Goal: Task Accomplishment & Management: Manage account settings

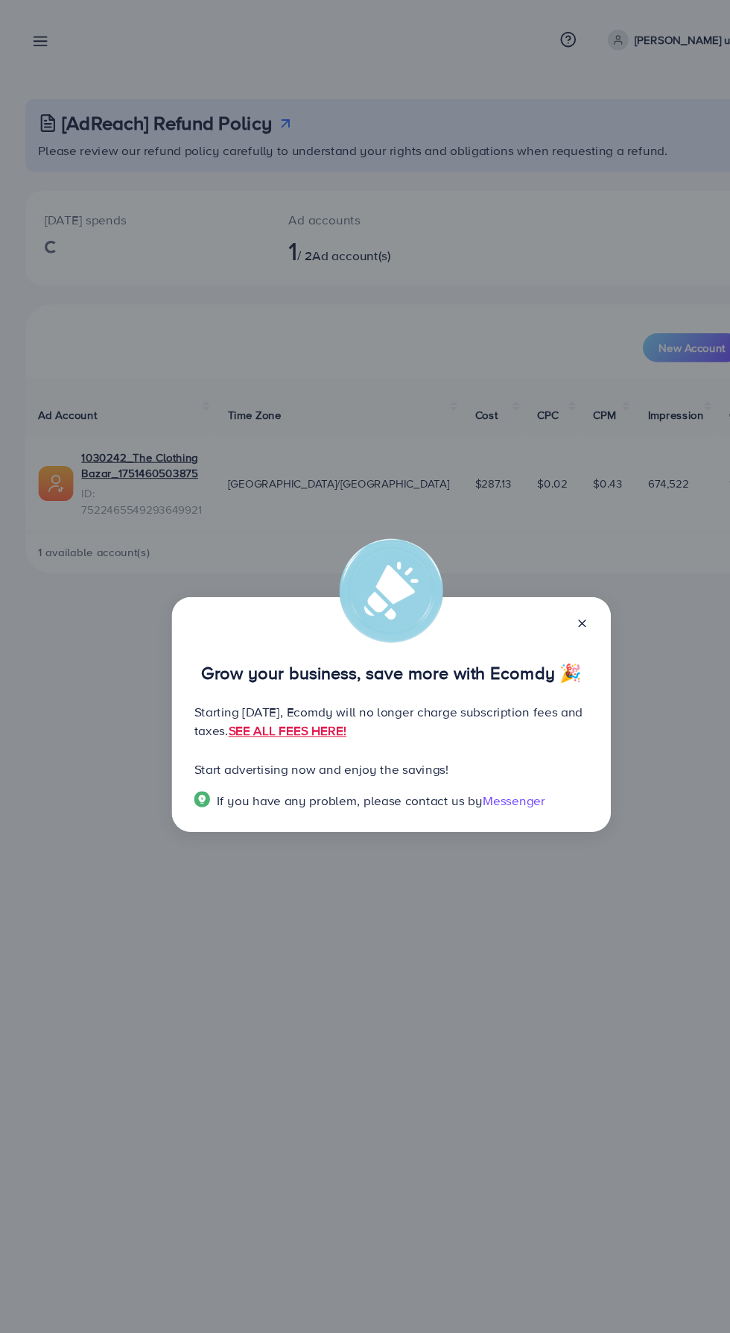
click at [546, 586] on icon at bounding box center [543, 581] width 12 height 12
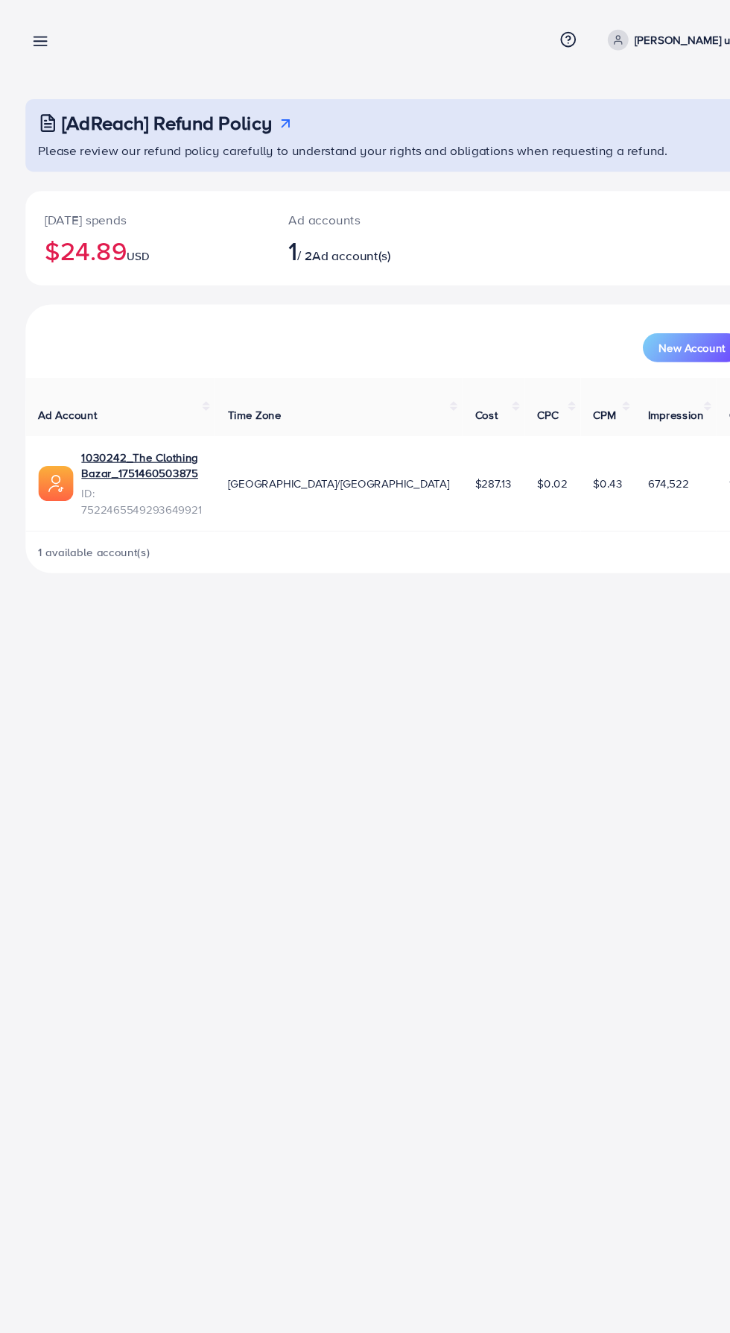
click at [37, 42] on line at bounding box center [38, 42] width 12 height 0
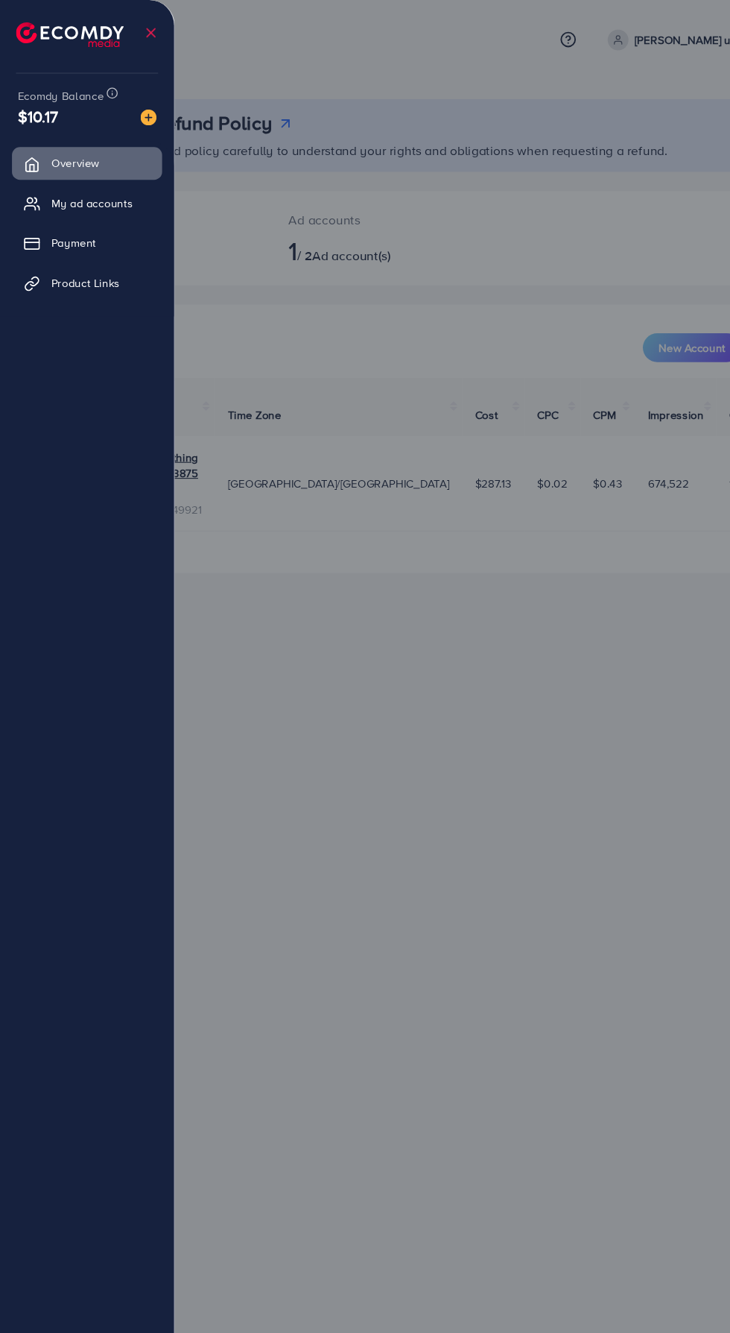
click at [65, 192] on span "My ad accounts" at bounding box center [86, 189] width 76 height 15
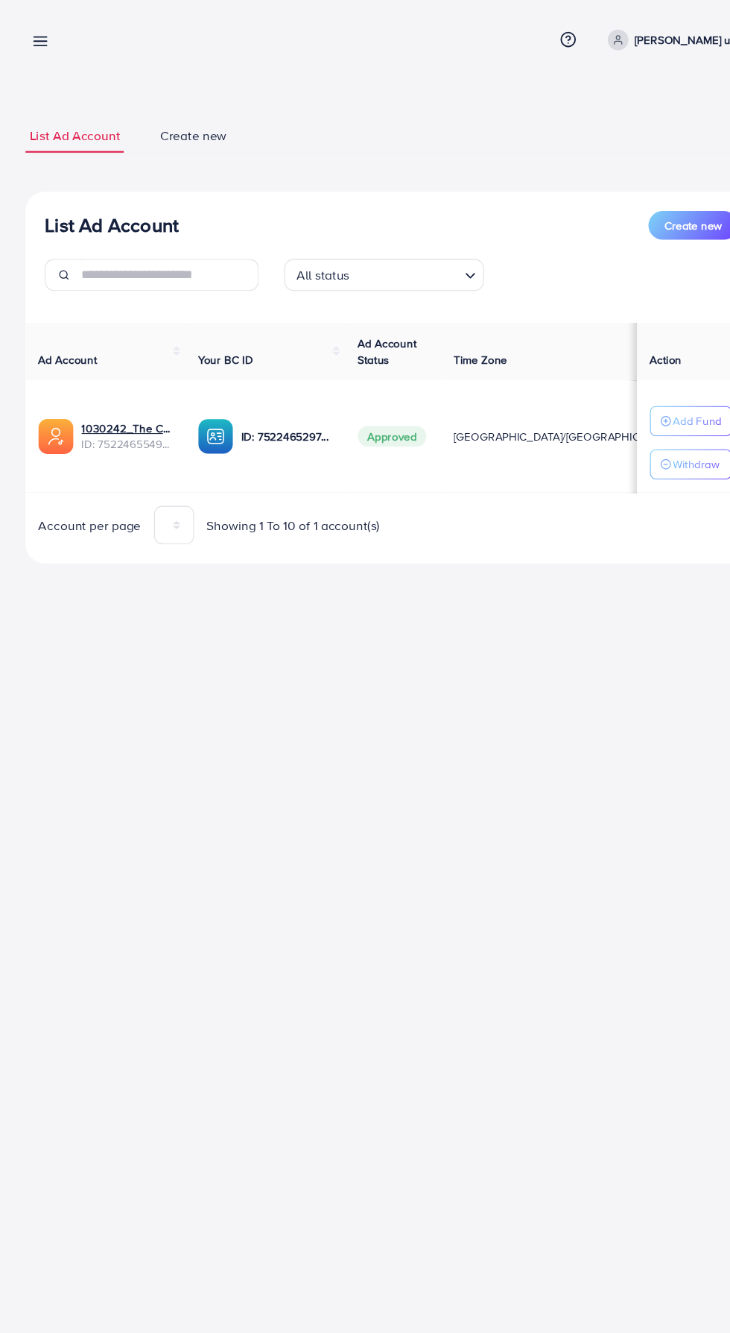
scroll to position [0, 25]
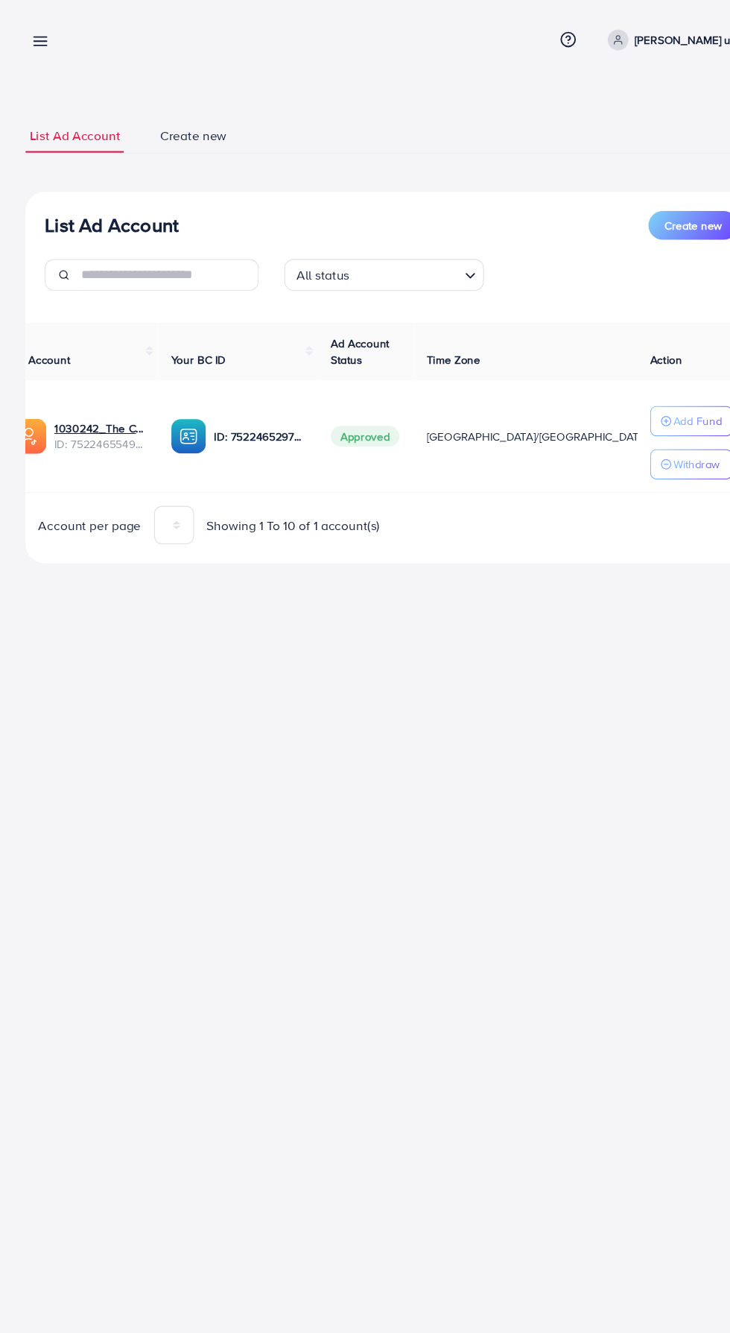
click at [37, 42] on line at bounding box center [38, 42] width 12 height 0
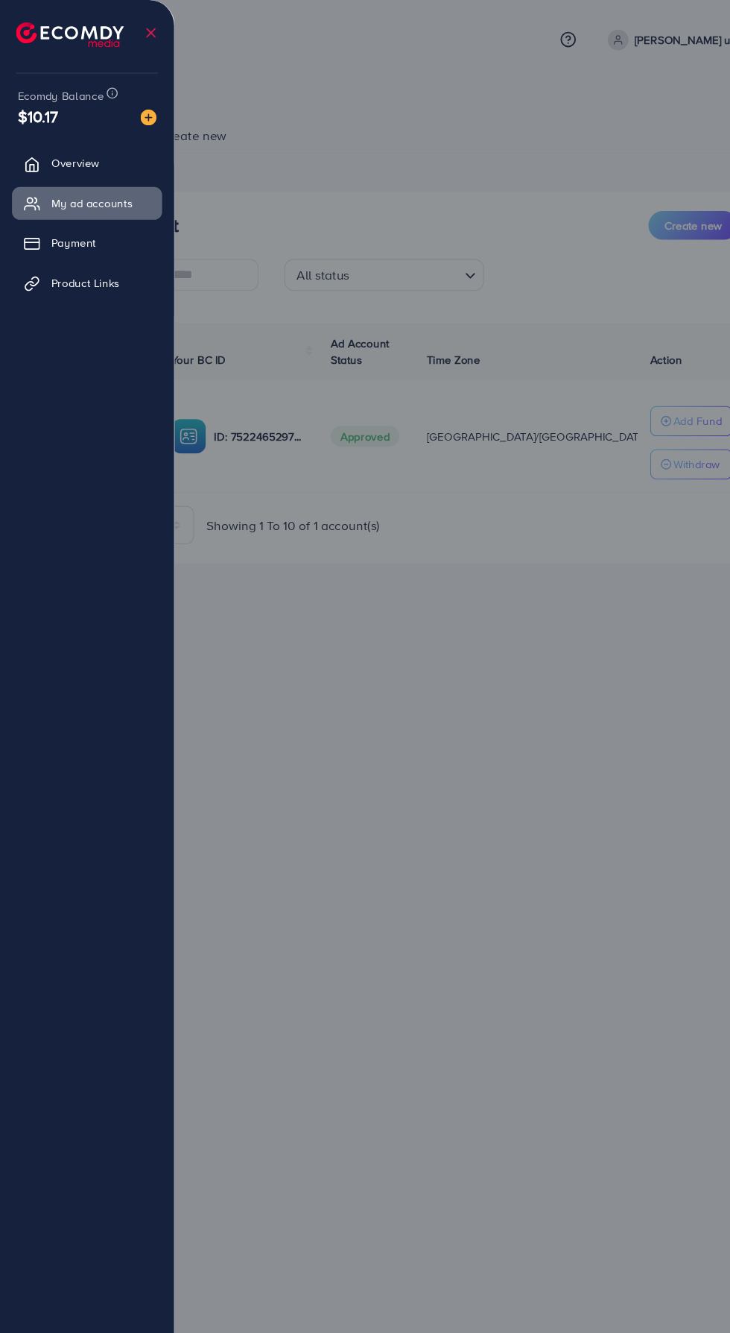
click at [501, 763] on div at bounding box center [365, 800] width 730 height 1600
